Goal: Information Seeking & Learning: Learn about a topic

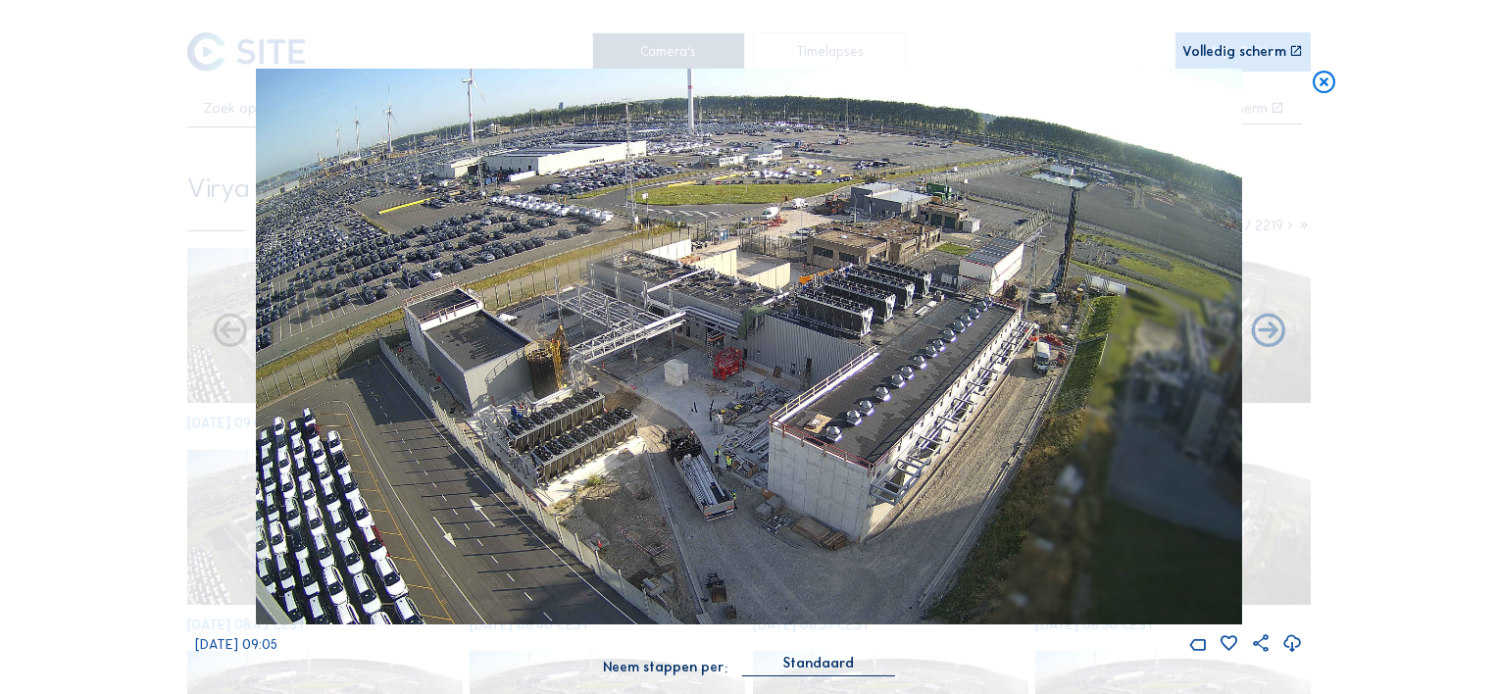
click at [1320, 94] on icon at bounding box center [1324, 83] width 27 height 28
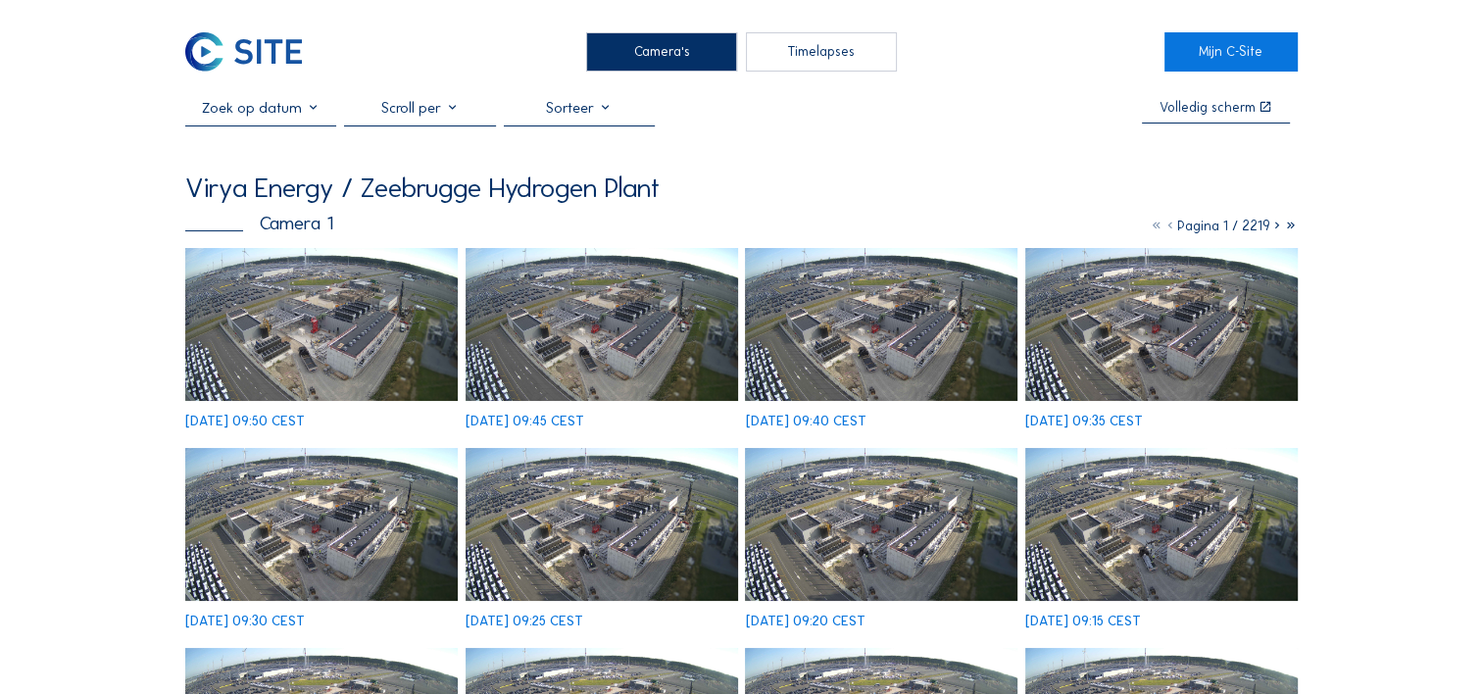
click at [290, 320] on img at bounding box center [321, 324] width 273 height 153
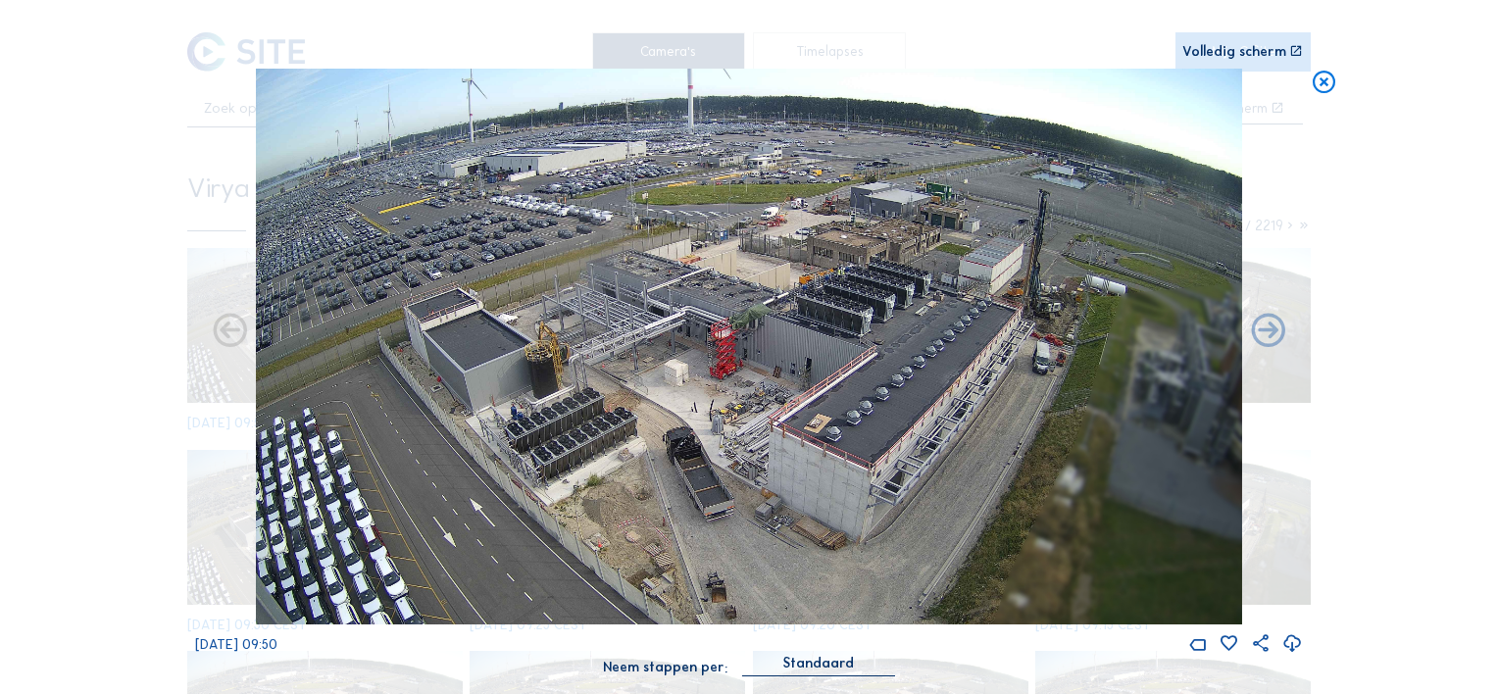
click at [1325, 87] on icon at bounding box center [1324, 83] width 27 height 28
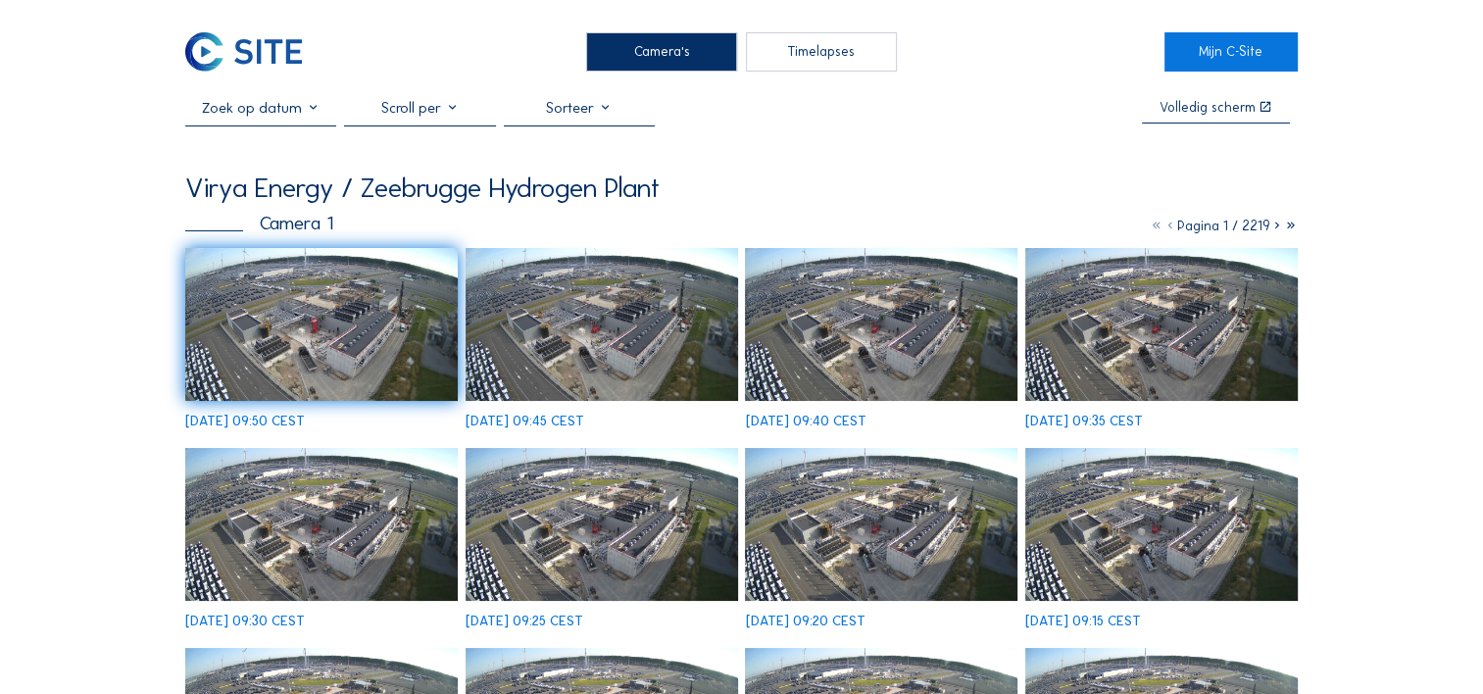
click at [338, 311] on img at bounding box center [321, 324] width 273 height 153
